Goal: Information Seeking & Learning: Learn about a topic

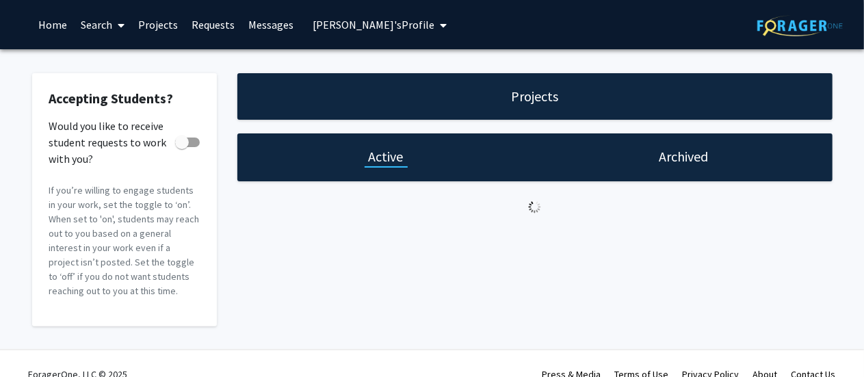
checkbox input "true"
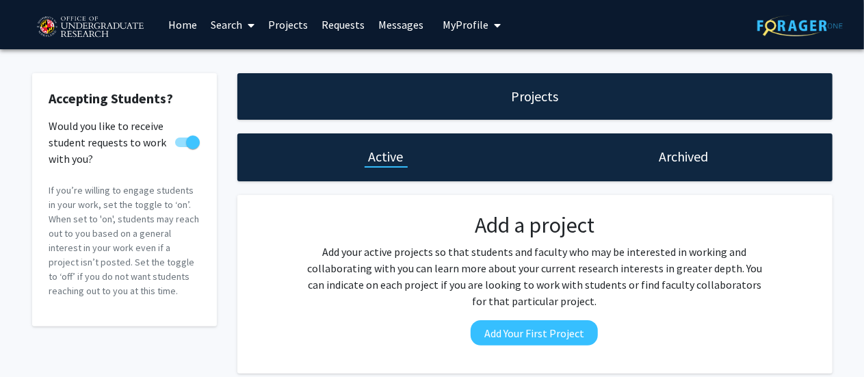
click at [303, 23] on link "Projects" at bounding box center [287, 25] width 53 height 48
click at [646, 149] on div "Archived" at bounding box center [684, 157] width 298 height 48
drag, startPoint x: 662, startPoint y: 169, endPoint x: 670, endPoint y: 159, distance: 13.1
click at [662, 168] on div "Archived" at bounding box center [684, 157] width 298 height 48
click at [670, 159] on h1 "Archived" at bounding box center [683, 156] width 49 height 19
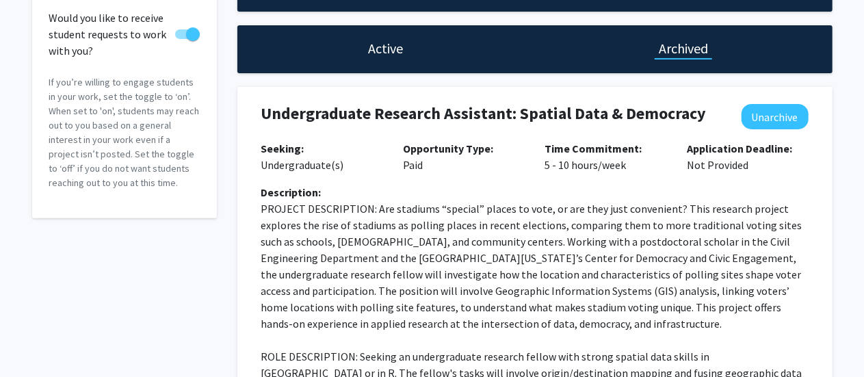
scroll to position [205, 0]
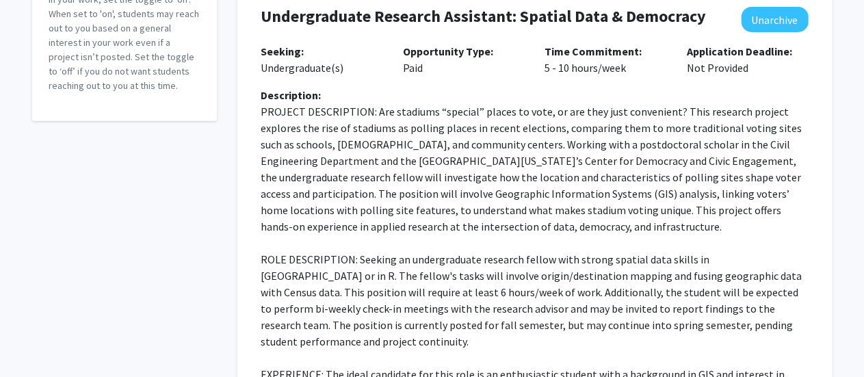
click at [422, 168] on p "PROJECT DESCRIPTION: Are stadiums “special” places to vote, or are they just co…" at bounding box center [534, 168] width 547 height 131
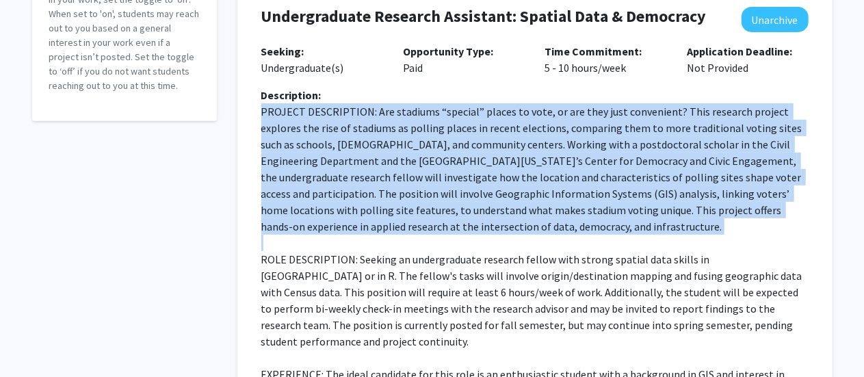
click at [422, 168] on p "PROJECT DESCRIPTION: Are stadiums “special” places to vote, or are they just co…" at bounding box center [534, 168] width 547 height 131
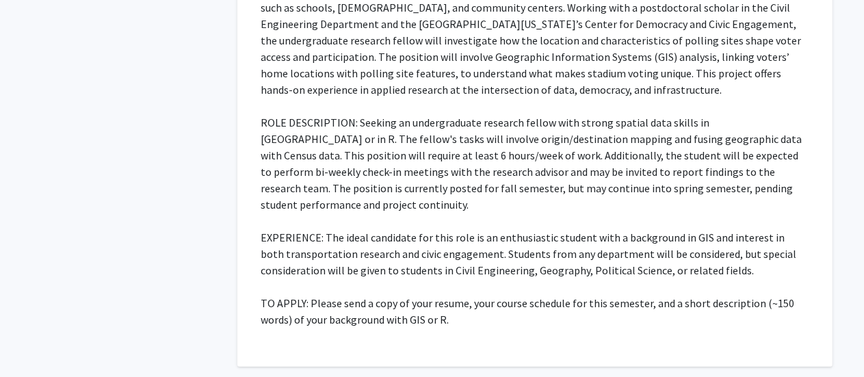
click at [425, 172] on p "ROLE DESCRIPTION: Seeking an undergraduate research fellow with strong spatial …" at bounding box center [534, 163] width 547 height 99
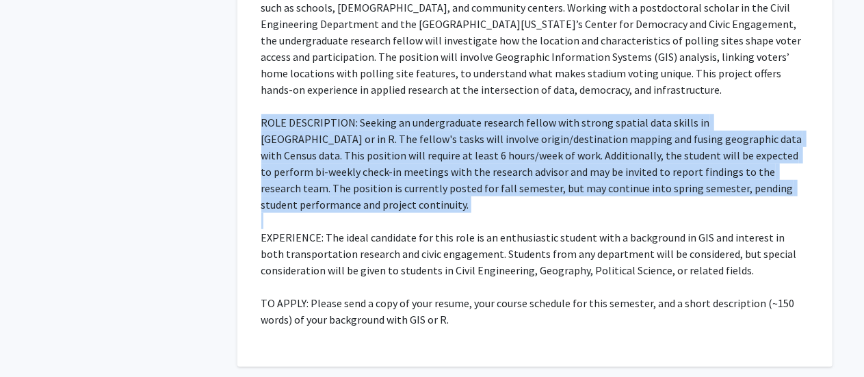
click at [425, 172] on p "ROLE DESCRIPTION: Seeking an undergraduate research fellow with strong spatial …" at bounding box center [534, 163] width 547 height 99
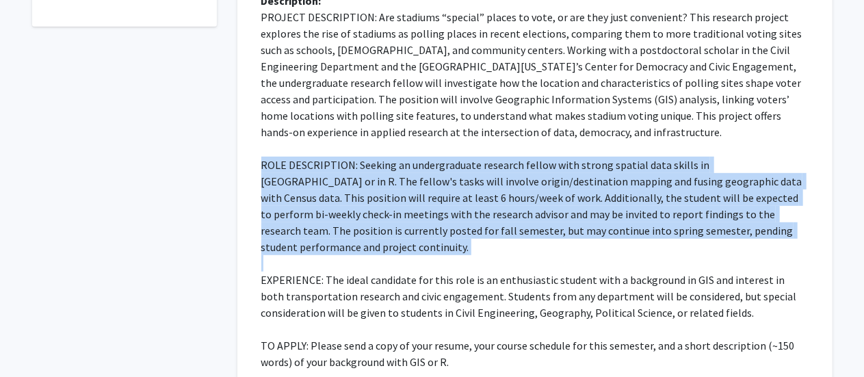
scroll to position [274, 0]
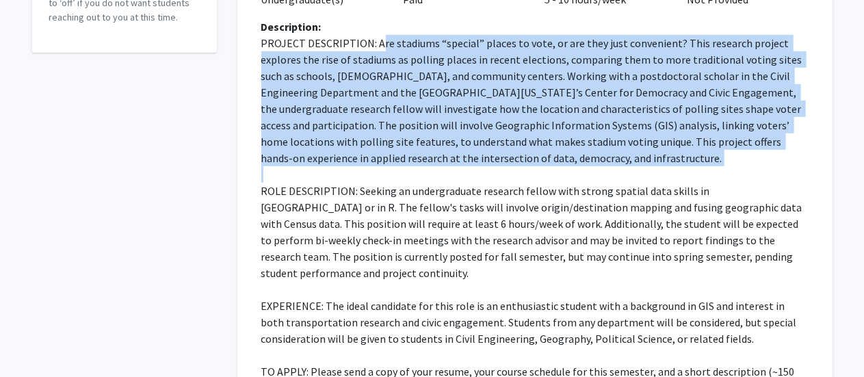
drag, startPoint x: 534, startPoint y: 166, endPoint x: 377, endPoint y: 50, distance: 195.7
click at [377, 50] on p "PROJECT DESCRIPTION: Are stadiums “special” places to vote, or are they just co…" at bounding box center [534, 215] width 547 height 361
drag, startPoint x: 375, startPoint y: 44, endPoint x: 527, endPoint y: 166, distance: 195.1
click at [527, 166] on p "PROJECT DESCRIPTION: Are stadiums “special” places to vote, or are they just co…" at bounding box center [534, 215] width 547 height 361
copy p "Are stadiums “special” places to vote, or are they just convenient? This resear…"
